Goal: Task Accomplishment & Management: Complete application form

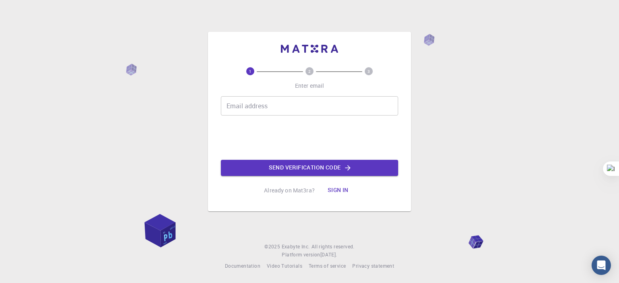
click at [258, 107] on input "Email address" at bounding box center [309, 105] width 177 height 19
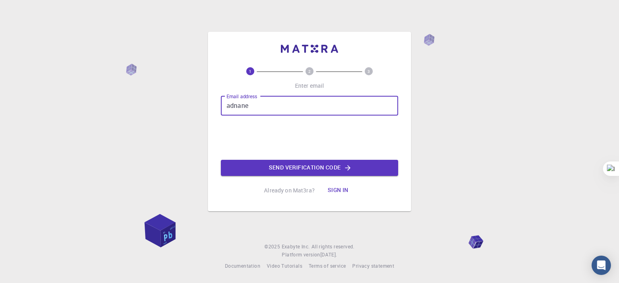
type input "[EMAIL_ADDRESS][DOMAIN_NAME]"
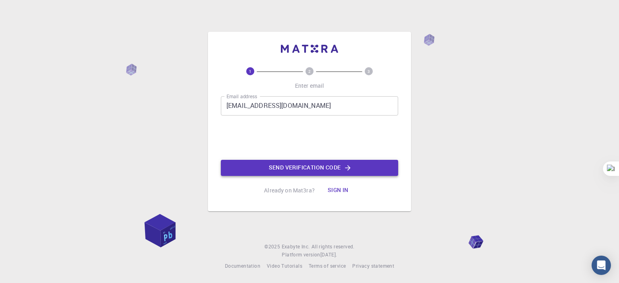
click at [274, 167] on button "Send verification code" at bounding box center [309, 168] width 177 height 16
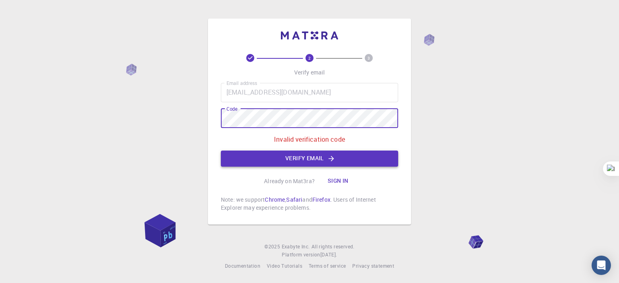
click at [304, 156] on button "Verify email" at bounding box center [309, 159] width 177 height 16
click at [214, 114] on div "2 3 Verify email Email address [EMAIL_ADDRESS][DOMAIN_NAME] Email address Code …" at bounding box center [309, 122] width 203 height 206
click at [284, 166] on button "Verify email" at bounding box center [309, 159] width 177 height 16
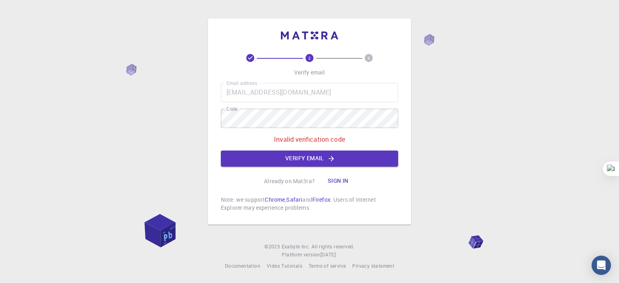
click at [289, 182] on p "Already on Mat3ra?" at bounding box center [289, 181] width 51 height 8
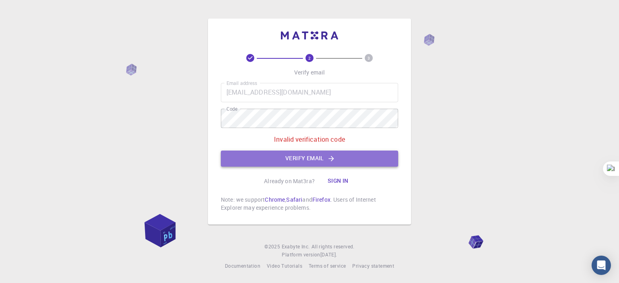
click at [296, 156] on button "Verify email" at bounding box center [309, 159] width 177 height 16
